Goal: Information Seeking & Learning: Understand process/instructions

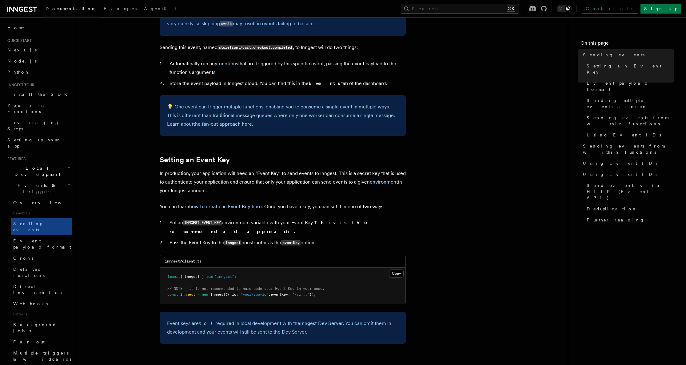
scroll to position [707, 0]
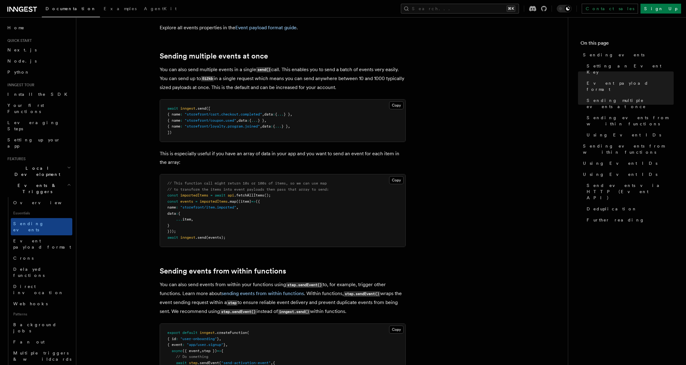
click at [312, 207] on pre "// This function call might return 10s or 100s of items, so we can use map // t…" at bounding box center [283, 210] width 246 height 72
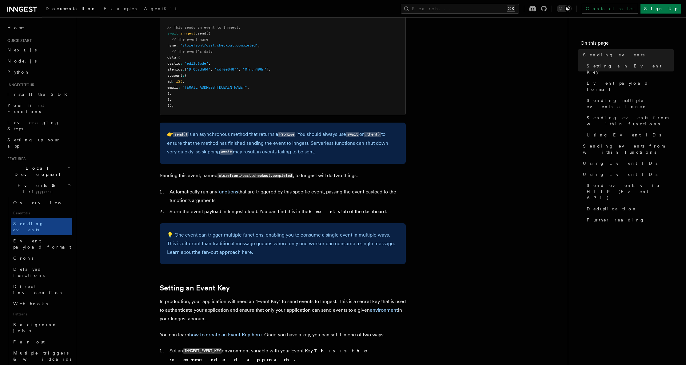
scroll to position [233, 0]
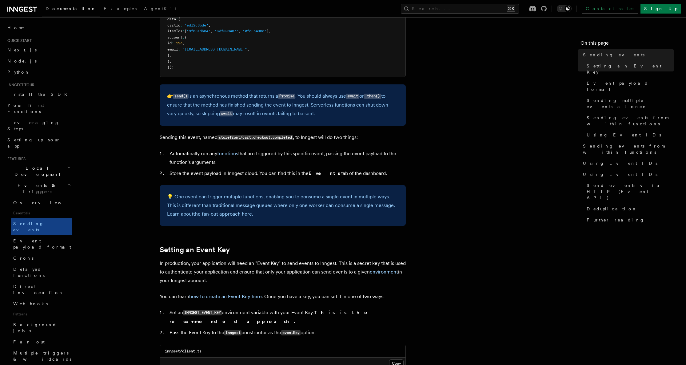
scroll to position [248, 0]
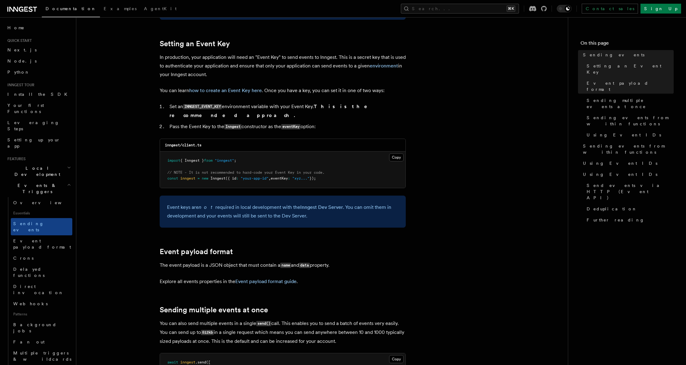
scroll to position [509, 0]
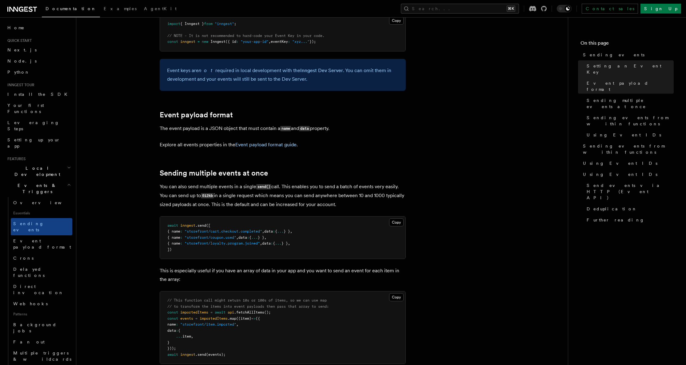
scroll to position [591, 0]
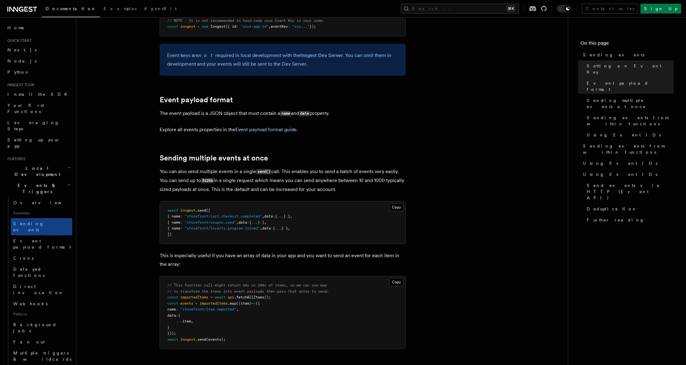
scroll to position [606, 0]
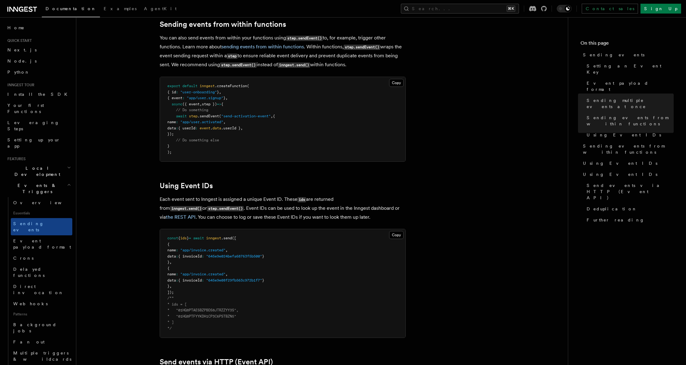
scroll to position [968, 0]
